Goal: Task Accomplishment & Management: Manage account settings

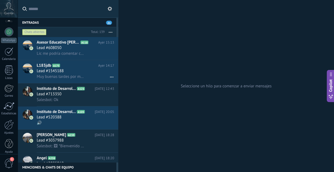
scroll to position [54, 0]
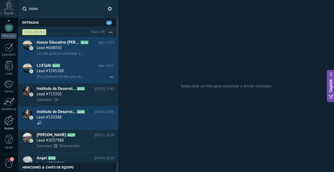
click at [6, 120] on div at bounding box center [8, 120] width 9 height 10
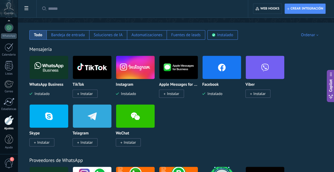
scroll to position [84, 0]
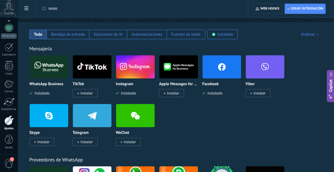
click at [87, 10] on input "text" at bounding box center [144, 9] width 192 height 6
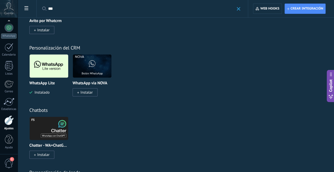
scroll to position [282, 0]
type input "***"
click at [46, 73] on img at bounding box center [49, 65] width 39 height 26
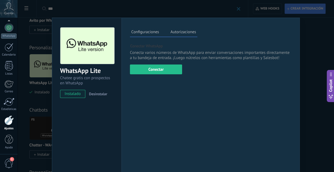
click at [103, 89] on div "WhatsApp Lite Chatee gratis con prospectos en WhatsApp instalado Desinstalar" at bounding box center [86, 60] width 69 height 84
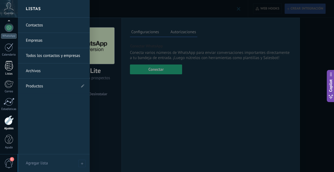
click at [1, 61] on link "Listas" at bounding box center [9, 68] width 18 height 15
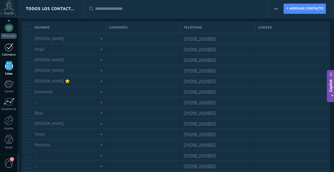
click at [9, 48] on div at bounding box center [9, 47] width 9 height 8
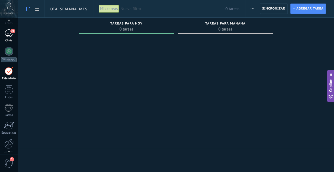
scroll to position [28, 0]
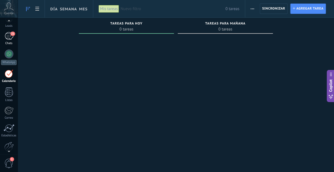
click at [7, 37] on div "21" at bounding box center [9, 36] width 9 height 8
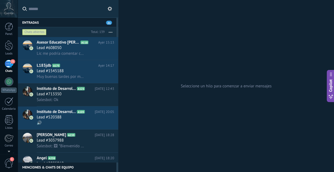
click at [71, 54] on span "Lic me podría comentar cuántos datos se le dio en la semana a Dulce por favor" at bounding box center [61, 53] width 48 height 5
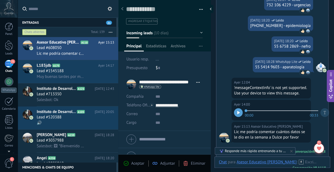
scroll to position [703, 0]
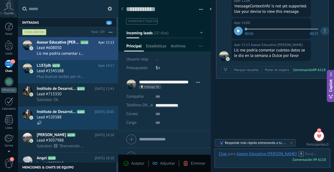
click at [109, 9] on icon at bounding box center [110, 9] width 4 height 4
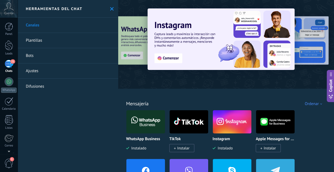
click at [155, 132] on img at bounding box center [145, 121] width 39 height 26
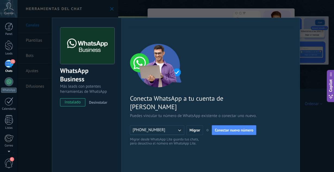
click at [104, 104] on span "Desinstalar" at bounding box center [98, 102] width 18 height 5
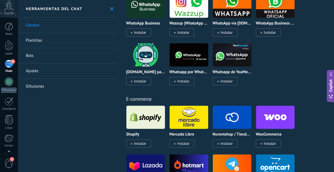
scroll to position [275, 0]
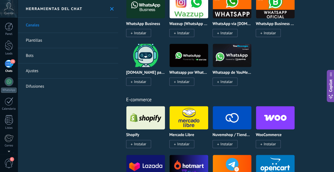
click at [47, 39] on link "Plantillas" at bounding box center [68, 40] width 101 height 15
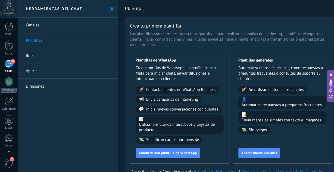
click at [39, 23] on link "Canales" at bounding box center [68, 25] width 101 height 15
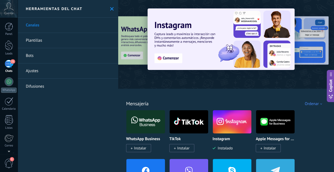
click at [34, 70] on link "Ajustes" at bounding box center [68, 70] width 101 height 15
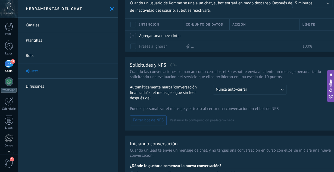
scroll to position [164, 0]
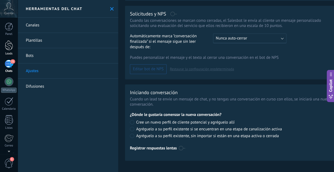
click at [12, 47] on div at bounding box center [9, 45] width 8 height 10
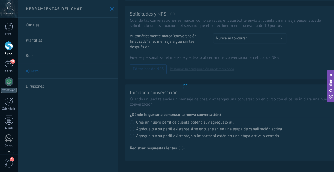
scroll to position [164, 0]
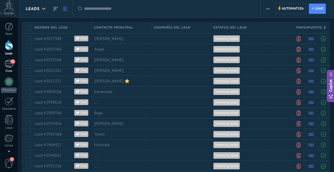
click at [9, 69] on div "Chats" at bounding box center [9, 71] width 16 height 4
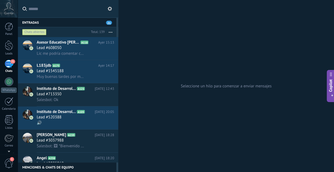
click at [113, 32] on button "button" at bounding box center [111, 32] width 12 height 10
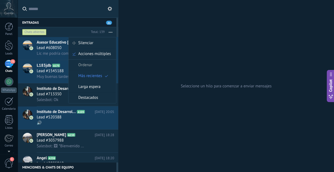
click at [111, 6] on button at bounding box center [110, 8] width 7 height 7
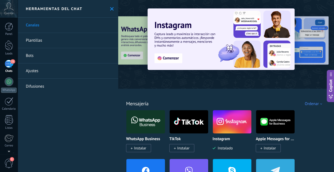
click at [111, 8] on icon at bounding box center [112, 9] width 4 height 4
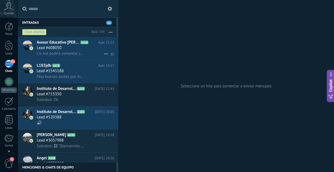
click at [58, 46] on span "Lead #608050" at bounding box center [49, 47] width 25 height 5
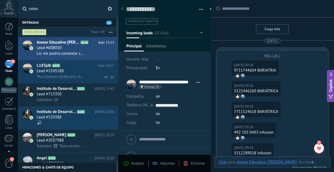
scroll to position [675, 0]
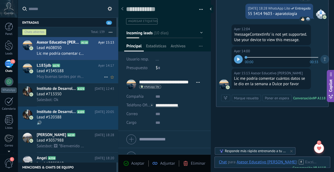
click at [63, 73] on span "Lead #1545188" at bounding box center [50, 70] width 27 height 5
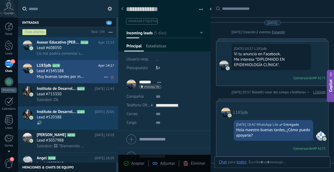
scroll to position [386, 0]
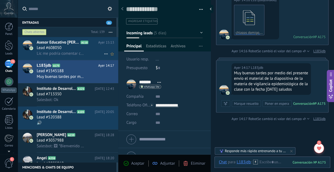
click at [86, 51] on h3 "Lic me podría comentar cuántos datos se le dio en la semana a Dulce por favor" at bounding box center [62, 53] width 50 height 5
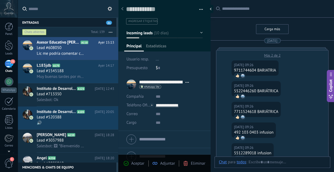
scroll to position [675, 0]
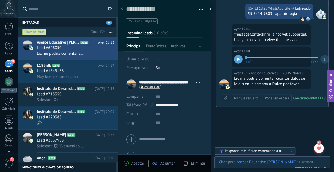
click at [200, 12] on button "button" at bounding box center [199, 9] width 8 height 8
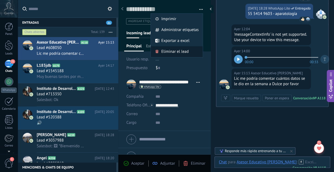
click at [182, 51] on span "Eliminar el lead" at bounding box center [174, 51] width 27 height 11
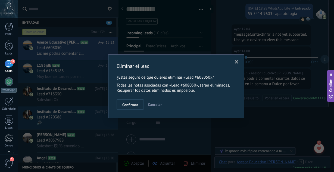
scroll to position [675, 0]
click at [136, 107] on button "Confirmar" at bounding box center [130, 104] width 27 height 10
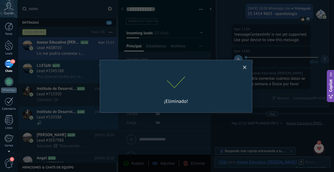
scroll to position [694, 0]
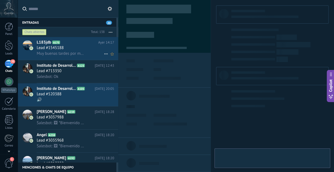
scroll to position [8, 0]
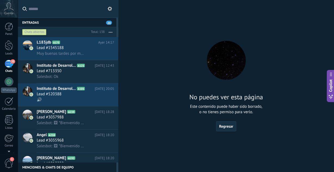
click at [112, 33] on button "button" at bounding box center [111, 32] width 12 height 10
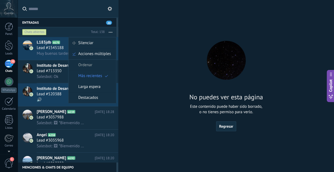
click at [112, 6] on button at bounding box center [110, 8] width 7 height 7
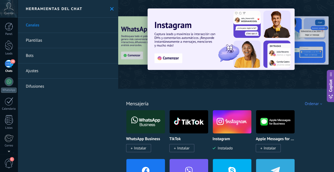
click at [110, 7] on icon at bounding box center [112, 9] width 4 height 4
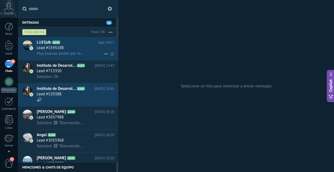
click at [106, 54] on icon at bounding box center [106, 54] width 7 height 7
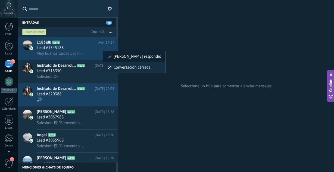
click at [131, 55] on span "Mark respondió" at bounding box center [138, 56] width 48 height 11
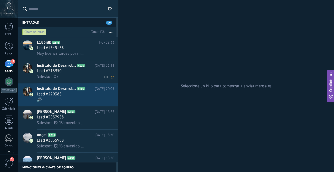
click at [107, 77] on use at bounding box center [106, 77] width 4 height 1
click at [101, 51] on div at bounding box center [167, 86] width 334 height 172
click at [101, 51] on div "Muy buenas tardes por medio del presente envío el material de la diapositiva de…" at bounding box center [75, 54] width 77 height 6
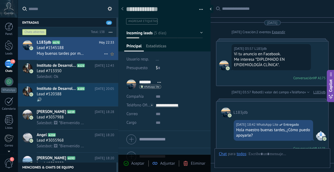
scroll to position [386, 0]
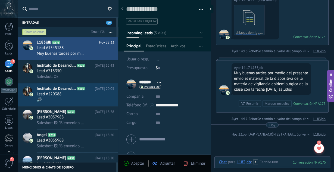
click at [200, 11] on span "button" at bounding box center [201, 10] width 4 height 1
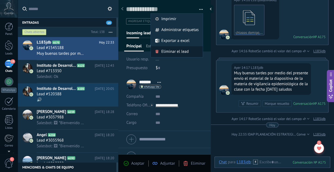
click at [179, 52] on span "Eliminar el lead" at bounding box center [174, 51] width 27 height 11
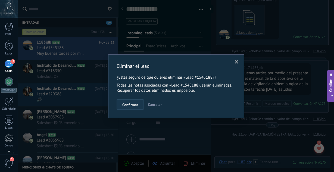
click at [131, 106] on span "Confirmar" at bounding box center [130, 105] width 16 height 4
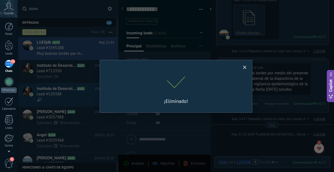
scroll to position [393, 0]
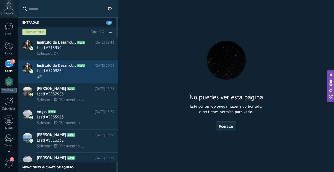
scroll to position [8, 0]
click at [84, 46] on div "Lead #713350" at bounding box center [75, 47] width 77 height 5
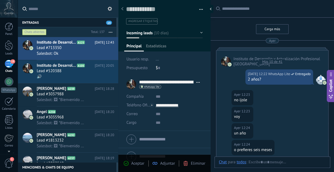
scroll to position [214, 0]
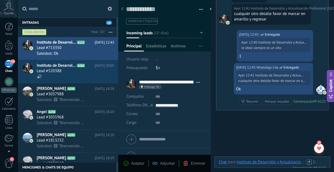
click at [185, 164] on icon at bounding box center [185, 163] width 5 height 5
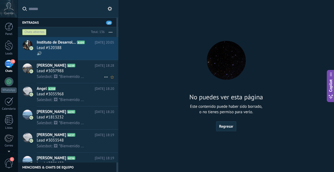
click at [86, 79] on h3 "Salesbot: 🖼 *Bienvenido al Instituto de Desarrollo y Actualización Profesional*…" at bounding box center [62, 76] width 50 height 5
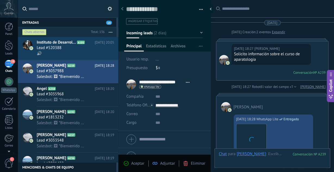
scroll to position [63, 0]
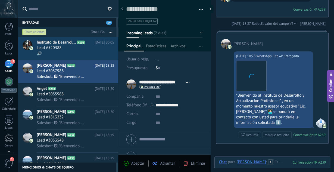
click at [186, 157] on div "Aceptar Adjuntar Eliminar" at bounding box center [164, 163] width 92 height 18
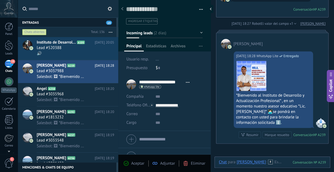
click at [187, 164] on use at bounding box center [186, 163] width 4 height 5
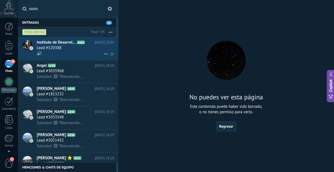
click at [57, 51] on div "🔊" at bounding box center [75, 54] width 77 height 6
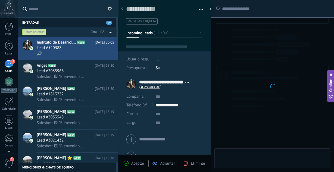
click at [188, 164] on icon at bounding box center [185, 163] width 5 height 5
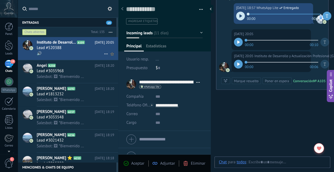
scroll to position [8, 0]
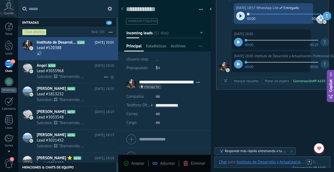
click at [68, 67] on h2 "Angel A238" at bounding box center [66, 65] width 58 height 5
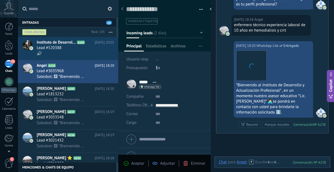
scroll to position [8, 0]
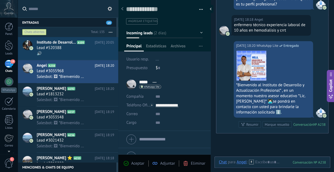
click at [188, 165] on icon at bounding box center [185, 163] width 5 height 5
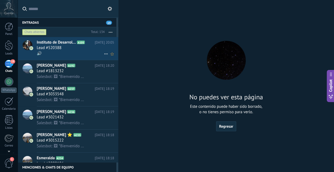
click at [71, 49] on div "Lead #520388" at bounding box center [75, 47] width 77 height 5
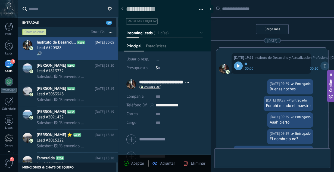
scroll to position [8, 0]
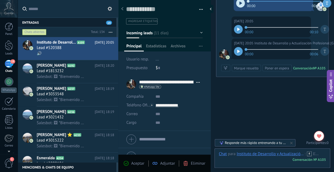
click at [194, 165] on span "Eliminar" at bounding box center [198, 163] width 14 height 5
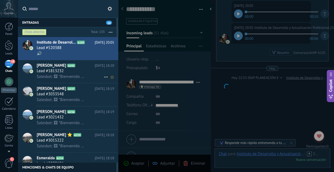
scroll to position [715, 0]
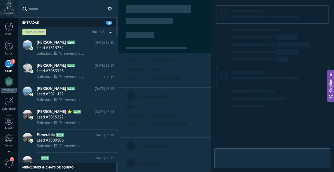
click at [69, 72] on div "Lead #3033548" at bounding box center [75, 70] width 77 height 5
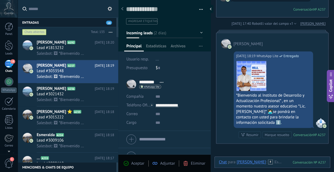
click at [184, 166] on div "Aceptar Adjuntar Eliminar" at bounding box center [165, 163] width 90 height 6
click at [189, 164] on div "Eliminar" at bounding box center [194, 163] width 22 height 5
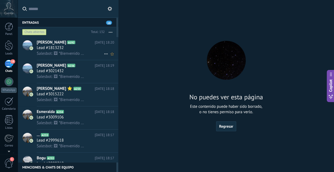
click at [70, 43] on h2 "Analicia A192" at bounding box center [66, 42] width 58 height 5
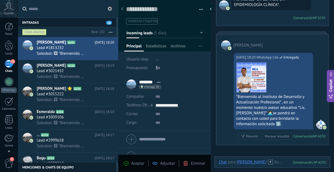
click at [199, 170] on div "Aceptar Adjuntar Eliminar" at bounding box center [164, 163] width 92 height 18
click at [196, 168] on div "Aceptar Adjuntar Eliminar" at bounding box center [164, 163] width 92 height 18
click at [193, 163] on span "Eliminar" at bounding box center [198, 163] width 14 height 5
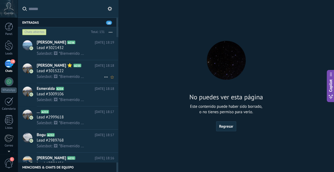
click at [72, 62] on div "Jan ⭐️ A235 20.09.2025 18:18 Lead #3015222 Salesbot: 🖼 *Bienvenido al Instituto…" at bounding box center [78, 71] width 82 height 23
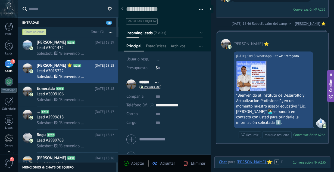
click at [184, 163] on icon at bounding box center [185, 163] width 5 height 5
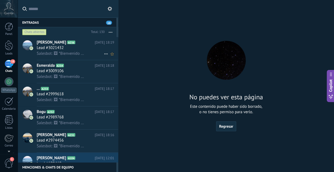
click at [72, 46] on div "Lead #3021432" at bounding box center [75, 47] width 77 height 5
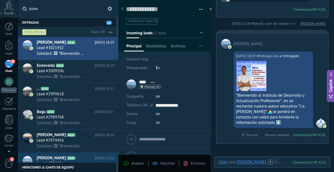
click at [190, 164] on div "Eliminar" at bounding box center [194, 163] width 22 height 5
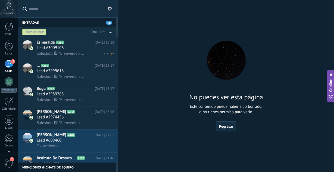
click at [67, 45] on icon at bounding box center [68, 42] width 5 height 5
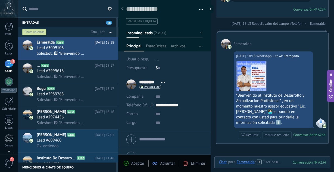
click at [196, 168] on div "Aceptar Adjuntar Eliminar" at bounding box center [164, 163] width 92 height 18
click at [79, 138] on div "Lead #609460" at bounding box center [75, 140] width 77 height 5
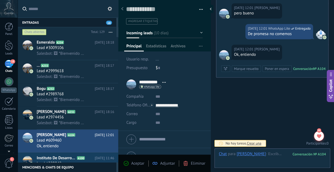
click at [200, 162] on span "Eliminar" at bounding box center [198, 163] width 14 height 5
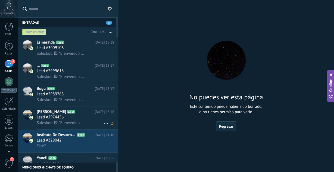
click at [61, 118] on span "Lead #2974456" at bounding box center [50, 116] width 27 height 5
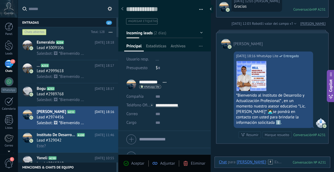
click at [197, 164] on span "Eliminar" at bounding box center [198, 163] width 14 height 5
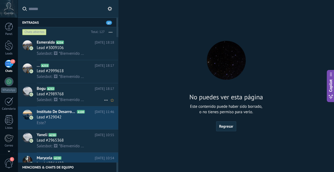
click at [71, 91] on h2 "Bogu A232" at bounding box center [66, 88] width 58 height 5
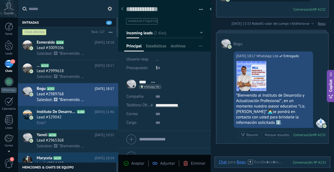
click at [201, 168] on div "Aceptar Adjuntar Eliminar" at bounding box center [164, 163] width 92 height 18
click at [195, 161] on span "Eliminar" at bounding box center [198, 163] width 14 height 5
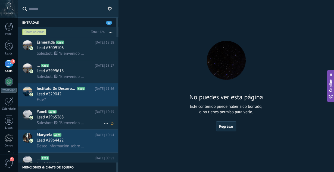
click at [74, 119] on div "Lead #2965368" at bounding box center [75, 116] width 77 height 5
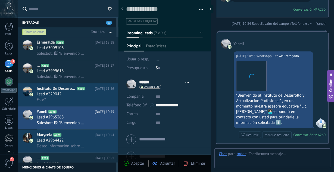
click at [192, 166] on div "Aceptar Adjuntar Eliminar" at bounding box center [164, 163] width 92 height 18
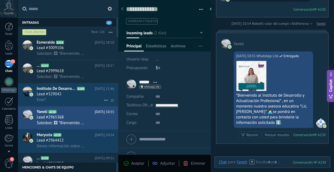
click at [66, 89] on span "Instituto De Desarrollo Y Actualización Profesional México" at bounding box center [56, 88] width 39 height 5
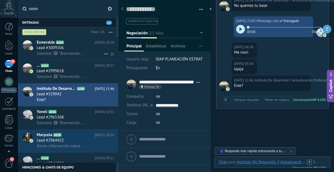
click at [64, 47] on h3 "Lead #3009106" at bounding box center [52, 47] width 30 height 5
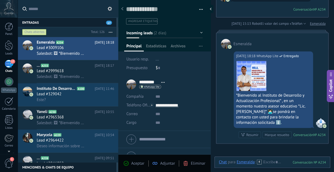
click at [195, 163] on span "Eliminar" at bounding box center [198, 163] width 14 height 5
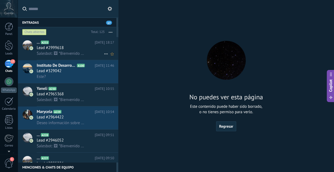
click at [63, 53] on span "Salesbot: 🖼 *Bienvenido al Instituto de Desarrollo y Actualización Profesional*…" at bounding box center [61, 53] width 48 height 5
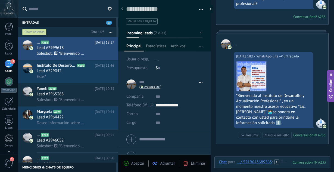
click at [198, 165] on span "Eliminar" at bounding box center [198, 163] width 14 height 5
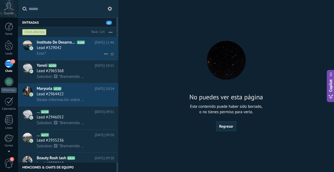
click at [69, 54] on div "Este?" at bounding box center [75, 54] width 77 height 6
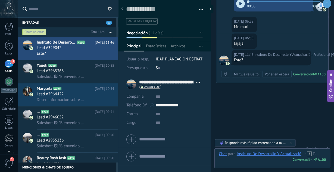
click at [200, 9] on button "button" at bounding box center [199, 9] width 8 height 8
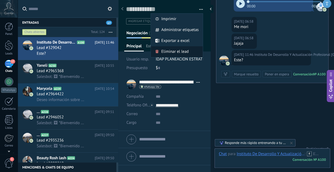
click at [173, 51] on span "Eliminar el lead" at bounding box center [174, 51] width 27 height 11
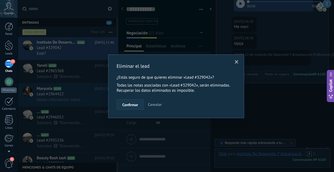
click at [137, 107] on span "Confirmar" at bounding box center [130, 105] width 16 height 4
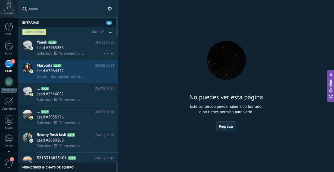
click at [71, 51] on span "Salesbot: 🖼 *Bienvenido al Instituto de Desarrollo y Actualización Profesional*…" at bounding box center [61, 53] width 48 height 5
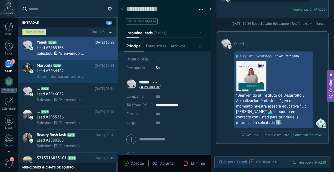
click at [189, 162] on div "Eliminar" at bounding box center [194, 163] width 22 height 5
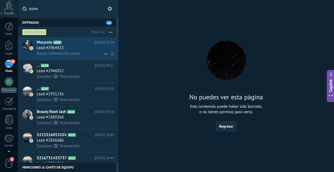
click at [63, 42] on h2 "Marycela A229" at bounding box center [66, 42] width 58 height 5
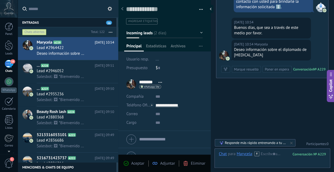
click at [194, 164] on span "Eliminar" at bounding box center [198, 163] width 14 height 5
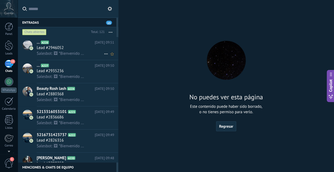
click at [64, 45] on h3 "Lead #2946052" at bounding box center [52, 47] width 30 height 5
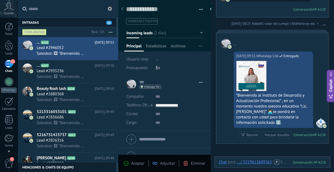
click at [198, 166] on span "Eliminar" at bounding box center [198, 163] width 14 height 5
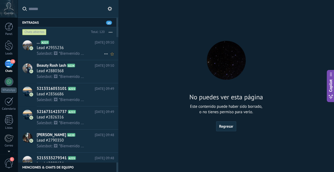
click at [60, 44] on h2 "... A227" at bounding box center [66, 42] width 58 height 5
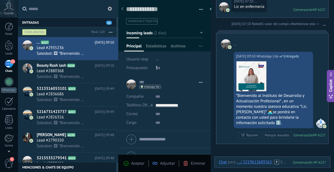
click at [189, 164] on div "Eliminar" at bounding box center [194, 163] width 22 height 5
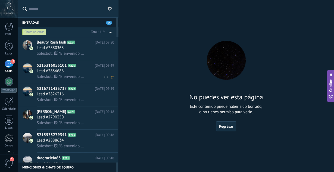
click at [75, 64] on span "A223" at bounding box center [72, 66] width 8 height 4
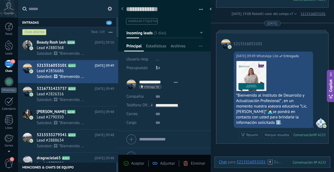
click at [190, 160] on div "Aceptar Adjuntar Eliminar" at bounding box center [164, 163] width 92 height 18
click at [191, 163] on span "Eliminar" at bounding box center [198, 163] width 14 height 5
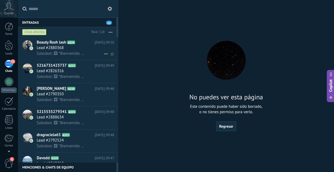
click at [70, 51] on span "Salesbot: 🖼 *Bienvenido al Instituto de Desarrollo y Actualización Profesional*…" at bounding box center [61, 53] width 48 height 5
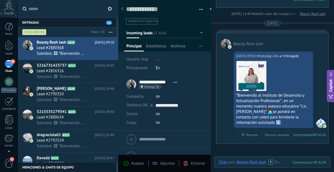
click at [190, 168] on div "Aceptar Adjuntar Eliminar" at bounding box center [164, 163] width 92 height 18
click at [185, 160] on div "Aceptar Adjuntar Eliminar" at bounding box center [165, 163] width 90 height 6
click at [190, 164] on div "Eliminar" at bounding box center [194, 163] width 22 height 5
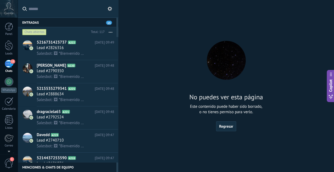
click at [108, 26] on div "Entradas 15" at bounding box center [67, 22] width 99 height 10
click at [109, 25] on div "Entradas 15" at bounding box center [67, 22] width 99 height 10
click at [83, 44] on h2 "5216731423737 A222" at bounding box center [66, 42] width 58 height 5
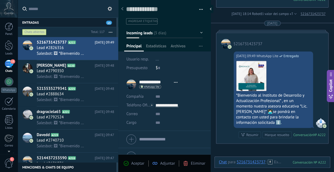
click at [192, 160] on div "Aceptar Adjuntar Eliminar" at bounding box center [164, 163] width 92 height 18
click at [192, 161] on span "Eliminar" at bounding box center [198, 163] width 14 height 5
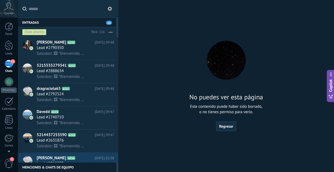
click at [107, 23] on span "15" at bounding box center [109, 23] width 6 height 4
click at [111, 10] on icon at bounding box center [110, 9] width 4 height 4
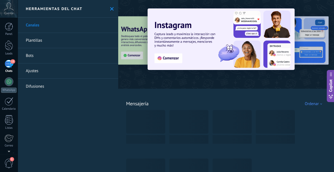
click at [111, 10] on use at bounding box center [112, 9] width 4 height 4
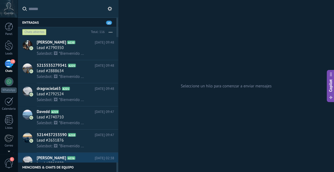
click at [110, 33] on button "button" at bounding box center [111, 32] width 12 height 10
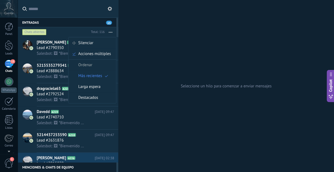
click at [81, 22] on div "Entradas 15" at bounding box center [67, 22] width 99 height 10
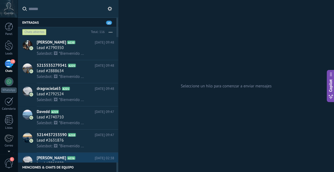
click at [110, 32] on button "button" at bounding box center [111, 32] width 12 height 10
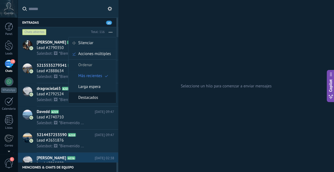
click at [93, 94] on span "Destacados" at bounding box center [88, 97] width 20 height 11
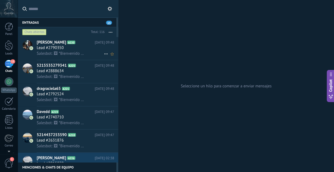
click at [77, 45] on icon at bounding box center [79, 42] width 5 height 5
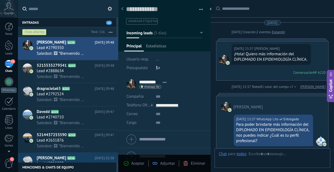
scroll to position [156, 0]
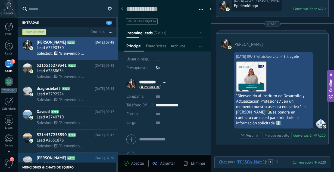
click at [111, 30] on button "button" at bounding box center [111, 32] width 12 height 10
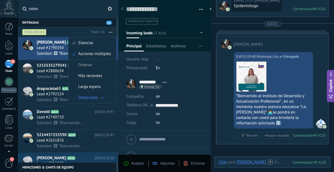
click at [86, 26] on div "Entradas 15" at bounding box center [67, 22] width 99 height 10
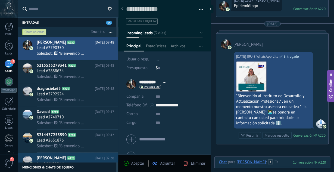
click at [190, 155] on div "Aceptar Adjuntar Eliminar" at bounding box center [164, 163] width 92 height 18
click at [194, 160] on div "Aceptar Adjuntar Eliminar" at bounding box center [165, 163] width 90 height 6
click at [189, 162] on div "Eliminar" at bounding box center [194, 163] width 22 height 5
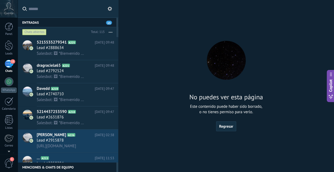
click at [113, 6] on button at bounding box center [110, 8] width 7 height 7
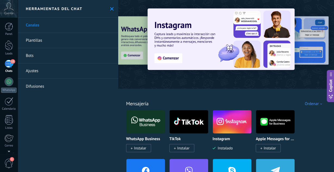
click at [67, 38] on link "Plantillas" at bounding box center [68, 40] width 101 height 15
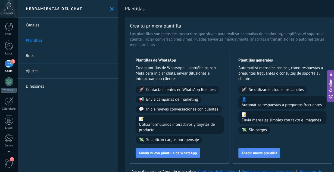
click at [70, 68] on link "Ajustes" at bounding box center [68, 70] width 101 height 15
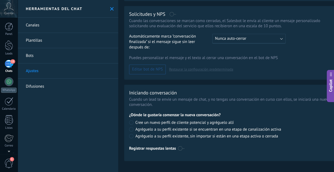
scroll to position [164, 1]
click at [113, 10] on use at bounding box center [112, 9] width 4 height 4
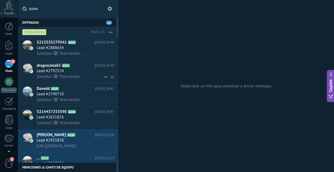
click at [69, 75] on span "Salesbot: 🖼 *Bienvenido al Instituto de Desarrollo y Actualización Profesional*…" at bounding box center [61, 76] width 48 height 5
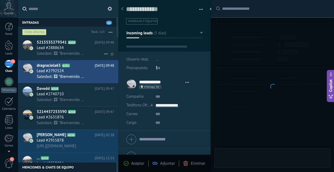
click at [76, 48] on div "Lead #2888634" at bounding box center [75, 47] width 77 height 5
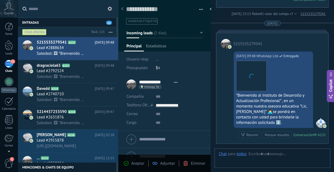
scroll to position [8, 0]
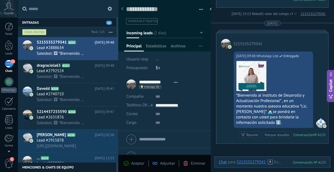
click at [191, 162] on div "Eliminar" at bounding box center [194, 163] width 22 height 5
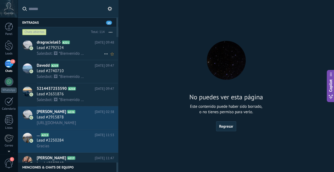
click at [71, 54] on span "Salesbot: 🖼 *Bienvenido al Instituto de Desarrollo y Actualización Profesional*…" at bounding box center [61, 53] width 48 height 5
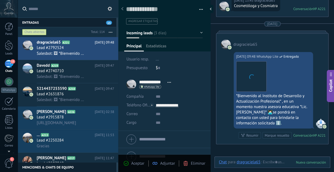
scroll to position [8, 0]
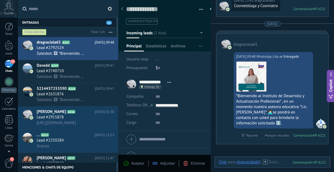
click at [195, 163] on span "Eliminar" at bounding box center [198, 163] width 14 height 5
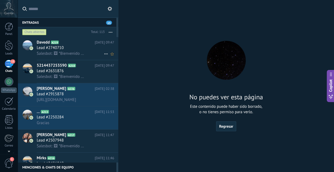
click at [70, 44] on h2 "Davedd A219" at bounding box center [66, 42] width 58 height 5
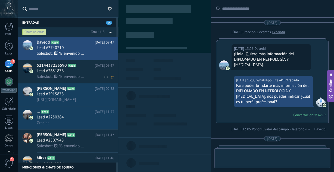
type textarea "**********"
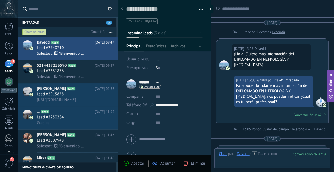
scroll to position [115, 0]
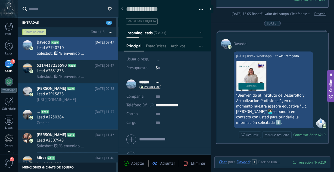
click at [108, 32] on button "button" at bounding box center [111, 32] width 12 height 10
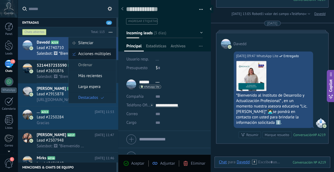
click at [94, 51] on span "Acciones múltiples" at bounding box center [94, 53] width 33 height 11
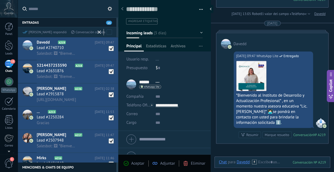
click at [100, 32] on use at bounding box center [99, 31] width 3 height 3
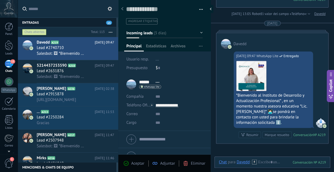
click at [110, 32] on use "button" at bounding box center [111, 32] width 4 height 1
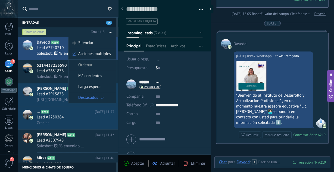
click at [110, 34] on button "button" at bounding box center [111, 32] width 12 height 10
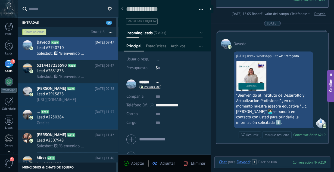
click at [112, 30] on button "button" at bounding box center [111, 32] width 12 height 10
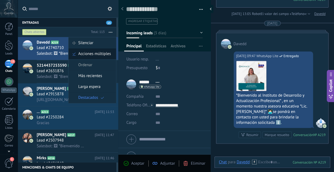
click at [94, 55] on span "Acciones múltiples" at bounding box center [94, 53] width 33 height 11
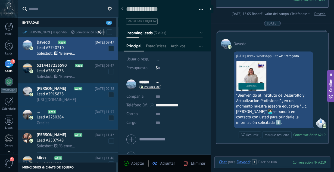
click at [108, 35] on label at bounding box center [109, 32] width 5 height 7
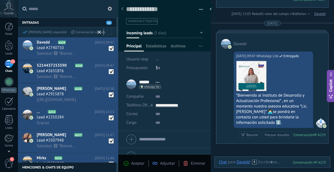
click at [77, 35] on div "Mark respondió Conversación cerrada" at bounding box center [68, 32] width 101 height 10
click at [77, 33] on div "Conversación cerrada" at bounding box center [88, 32] width 34 height 5
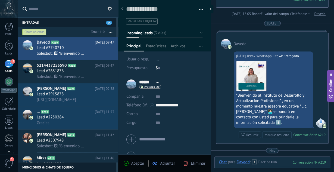
scroll to position [134, 0]
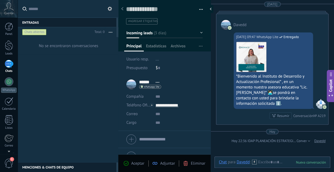
click at [84, 55] on div "No se encontraron conversaciones" at bounding box center [68, 99] width 101 height 125
click at [11, 58] on div "Panel Leads 15 Chats WhatsApp Clientes" at bounding box center [9, 116] width 18 height 186
click at [10, 41] on div at bounding box center [9, 45] width 8 height 10
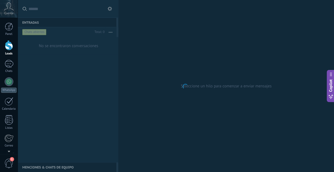
scroll to position [8, 0]
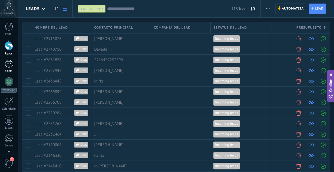
click at [5, 66] on div "15" at bounding box center [9, 64] width 9 height 8
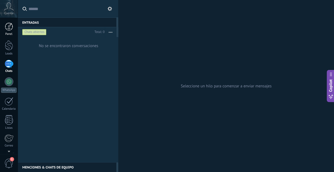
click at [7, 31] on div "Panel" at bounding box center [9, 29] width 18 height 13
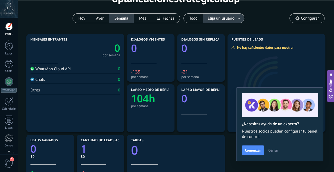
scroll to position [36, 0]
click at [272, 152] on span "Cerrar" at bounding box center [273, 150] width 10 height 4
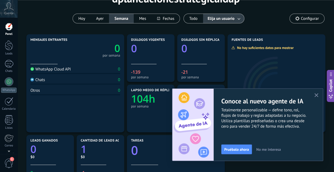
click at [318, 96] on icon "button" at bounding box center [317, 95] width 4 height 4
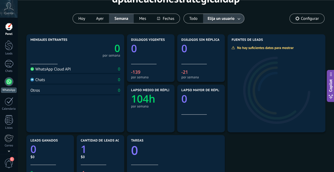
click at [13, 85] on link "WhatsApp" at bounding box center [9, 84] width 18 height 15
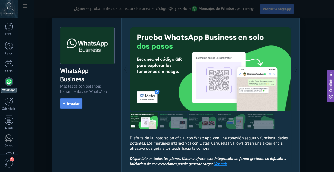
click at [79, 105] on span "Instalar" at bounding box center [73, 104] width 12 height 4
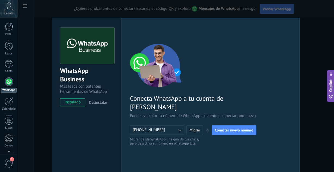
click at [8, 165] on span "1" at bounding box center [8, 163] width 9 height 10
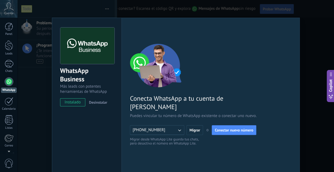
click at [45, 67] on div "WhatsApp Business Más leads con potentes herramientas de WhatsApp instalado Des…" at bounding box center [176, 86] width 316 height 172
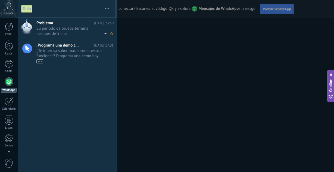
click at [77, 24] on h2 "Problema" at bounding box center [65, 22] width 58 height 5
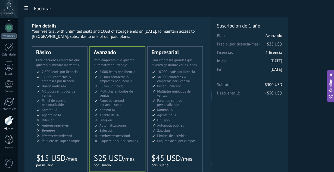
scroll to position [54, 0]
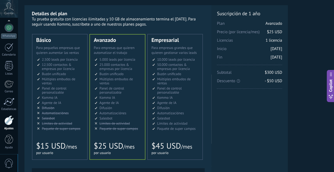
scroll to position [53, 0]
click at [9, 12] on span "Cuenta" at bounding box center [8, 14] width 9 height 4
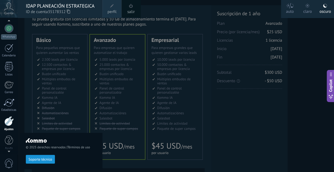
click at [132, 9] on link "salir" at bounding box center [130, 12] width 7 height 6
